Goal: Information Seeking & Learning: Learn about a topic

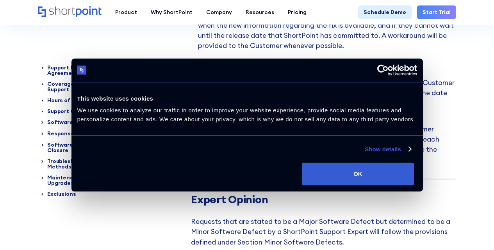
scroll to position [1750, 0]
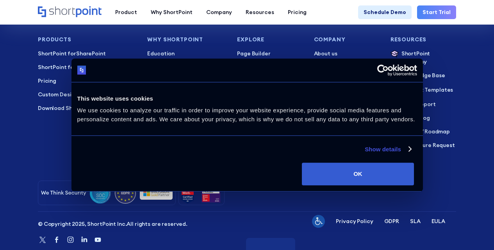
scroll to position [2122, 0]
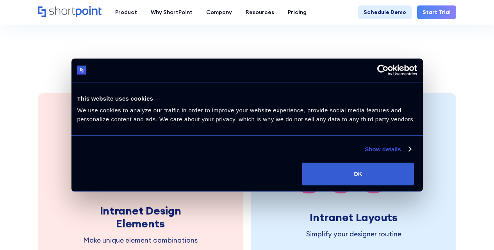
scroll to position [699, 0]
